Goal: Complete application form: Complete application form

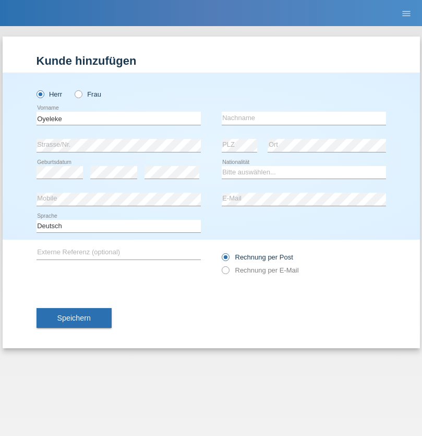
type input "Oyeleke"
click at [304, 118] on input "text" at bounding box center [304, 118] width 164 height 13
type input "Onamade"
select select "NG"
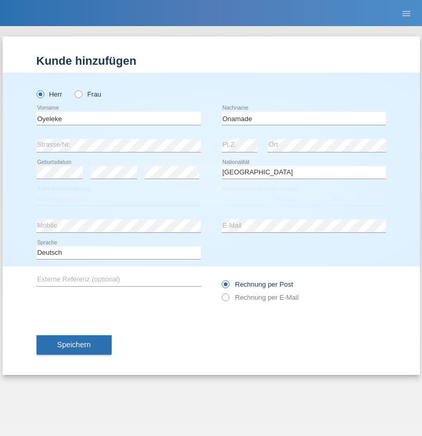
select select "C"
select select "29"
select select "08"
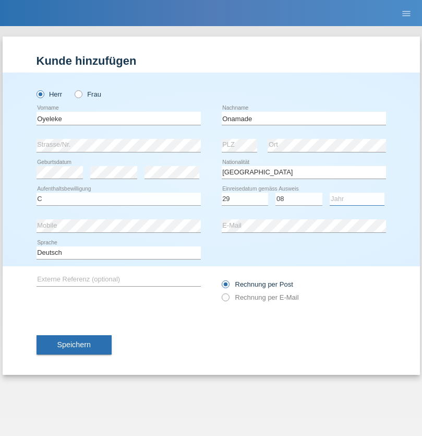
select select "1998"
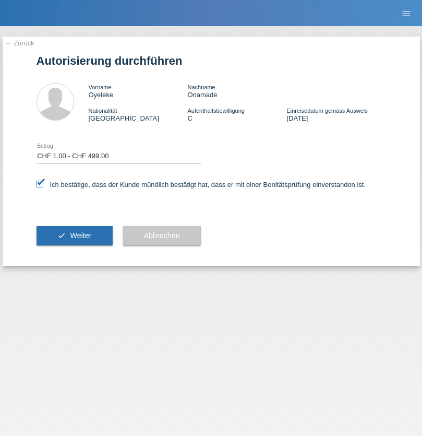
select select "1"
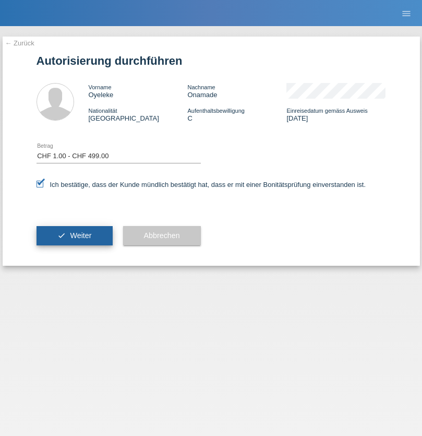
click at [74, 235] on span "Weiter" at bounding box center [80, 235] width 21 height 8
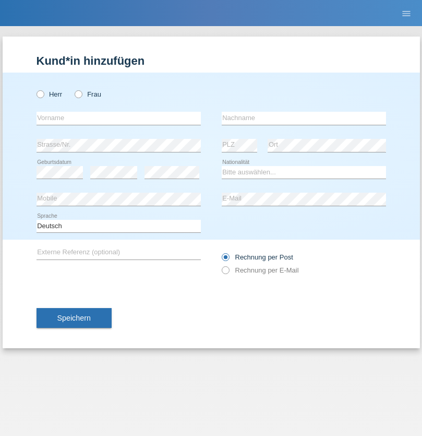
radio input "true"
click at [118, 118] on input "text" at bounding box center [119, 118] width 164 height 13
type input "Marco"
click at [304, 118] on input "text" at bounding box center [304, 118] width 164 height 13
type input "Weinlein"
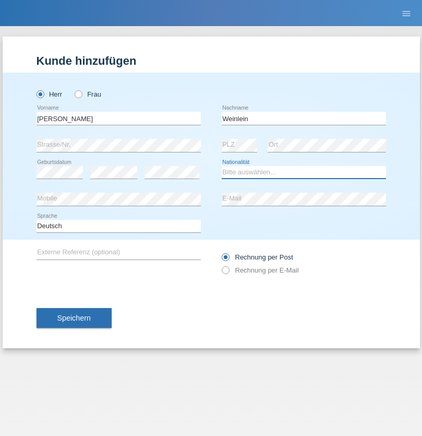
select select "CH"
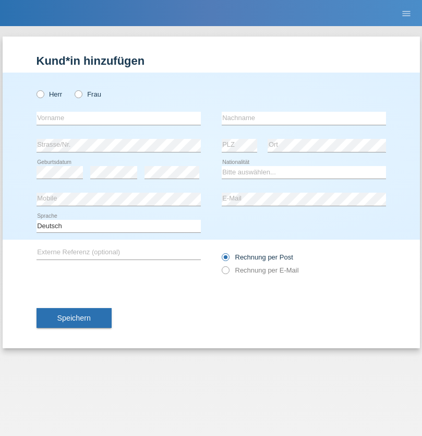
radio input "true"
click at [118, 118] on input "text" at bounding box center [119, 118] width 164 height 13
type input "firat"
click at [304, 118] on input "text" at bounding box center [304, 118] width 164 height 13
type input "kara"
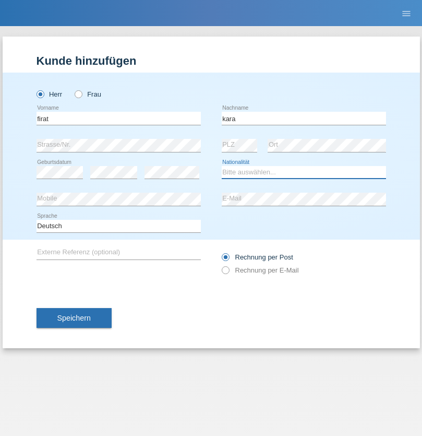
select select "CH"
